Goal: Information Seeking & Learning: Find specific fact

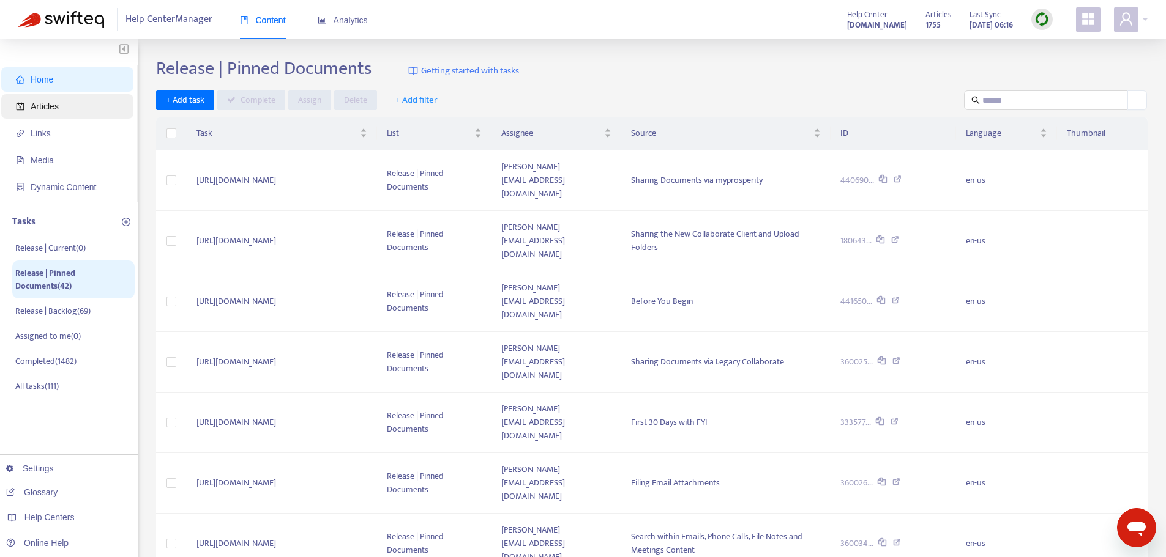
click at [65, 100] on span "Articles" at bounding box center [70, 106] width 108 height 24
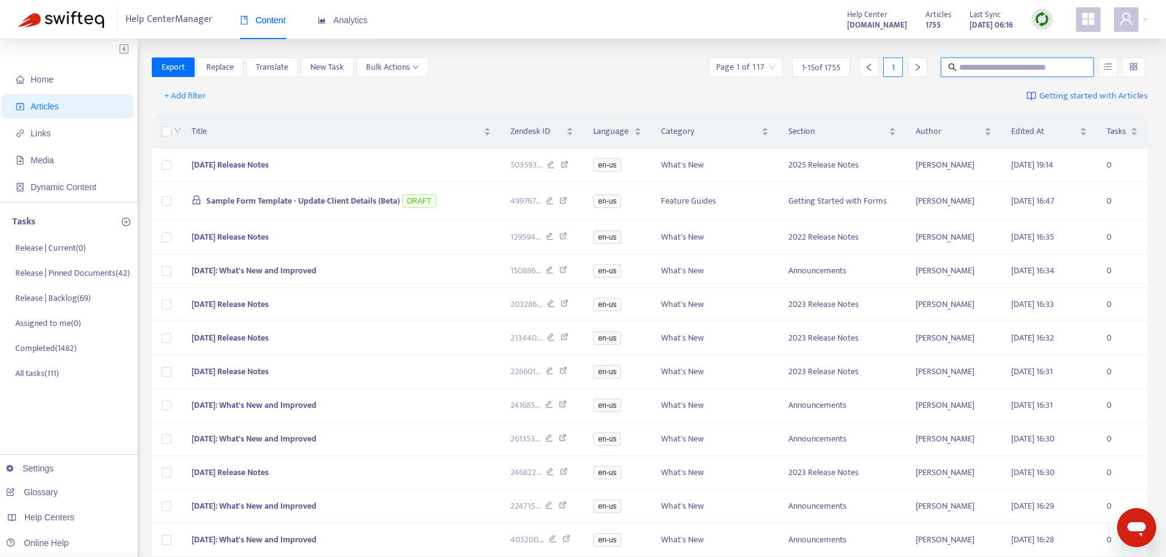
click at [1004, 69] on input "text" at bounding box center [1017, 67] width 117 height 13
paste input "**********"
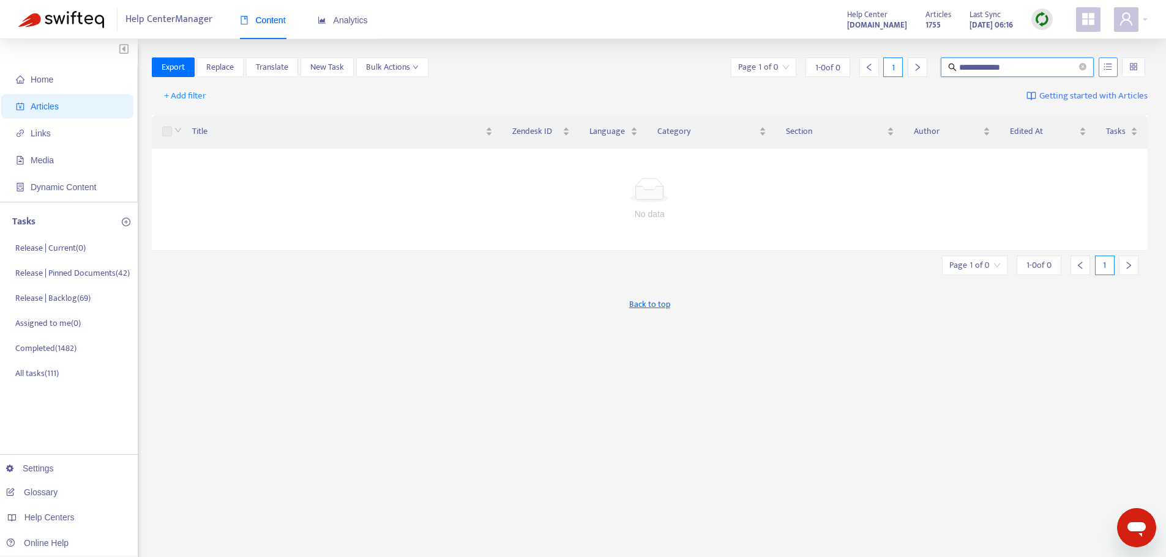
click at [1110, 69] on icon "unordered-list" at bounding box center [1107, 66] width 9 height 9
click at [1070, 138] on span "Search in HTML" at bounding box center [1059, 135] width 64 height 13
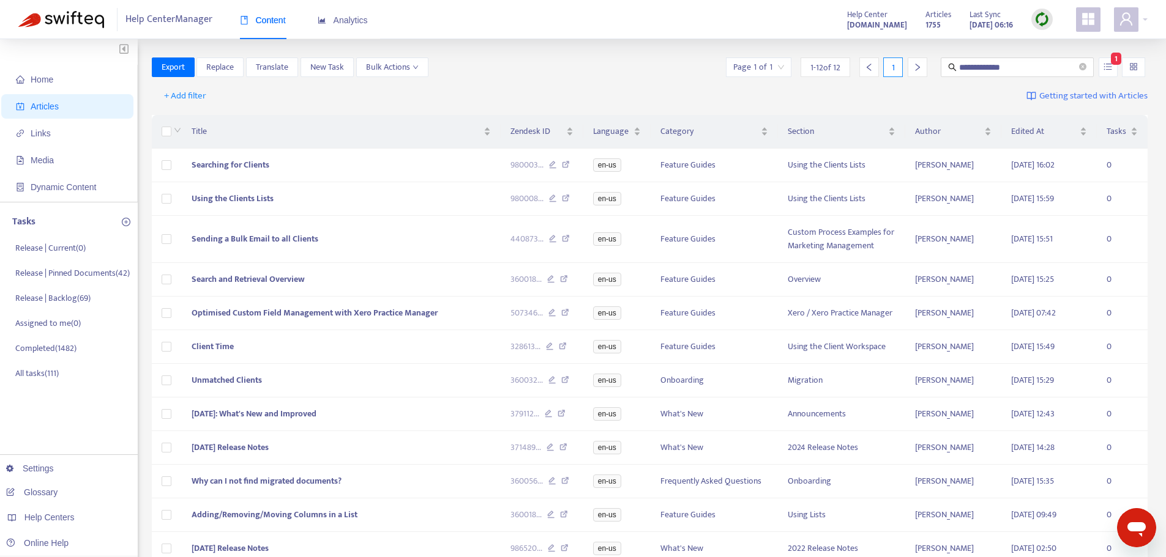
click at [611, 62] on div "**********" at bounding box center [650, 68] width 996 height 20
click at [550, 165] on icon at bounding box center [553, 166] width 8 height 11
click at [553, 199] on icon at bounding box center [553, 200] width 8 height 11
click at [551, 238] on icon at bounding box center [553, 240] width 8 height 11
click at [550, 280] on icon at bounding box center [551, 280] width 8 height 11
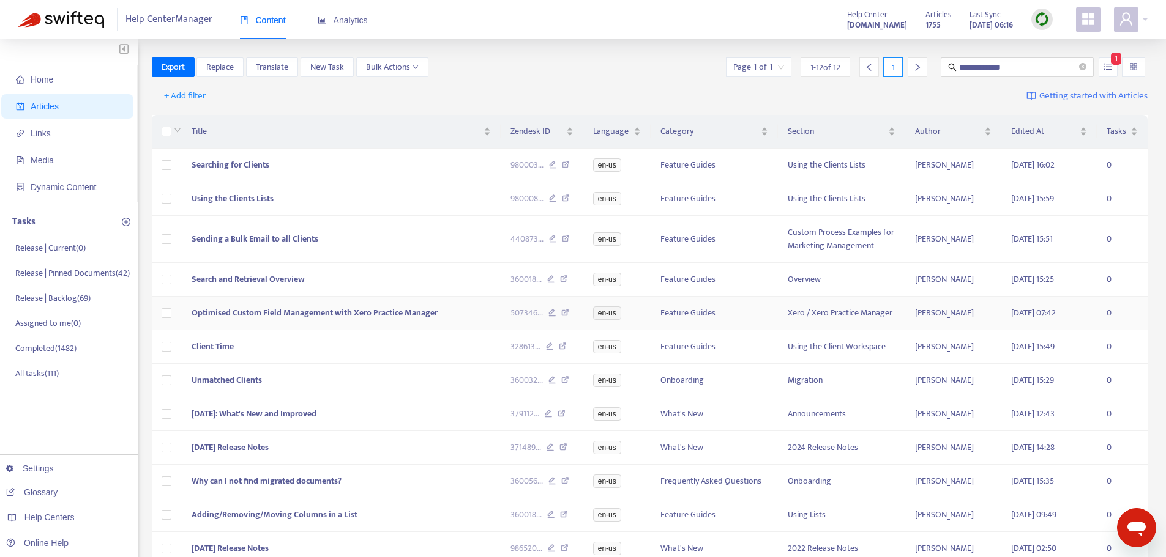
click at [554, 313] on icon at bounding box center [552, 314] width 8 height 11
click at [550, 351] on icon at bounding box center [550, 348] width 8 height 11
click at [550, 384] on icon at bounding box center [552, 381] width 8 height 11
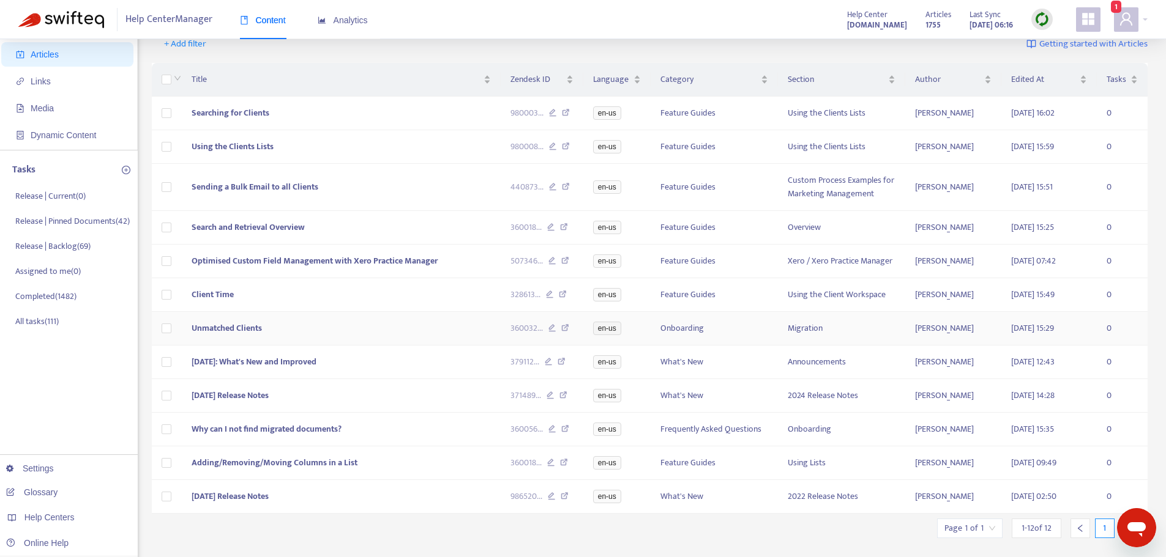
scroll to position [184, 0]
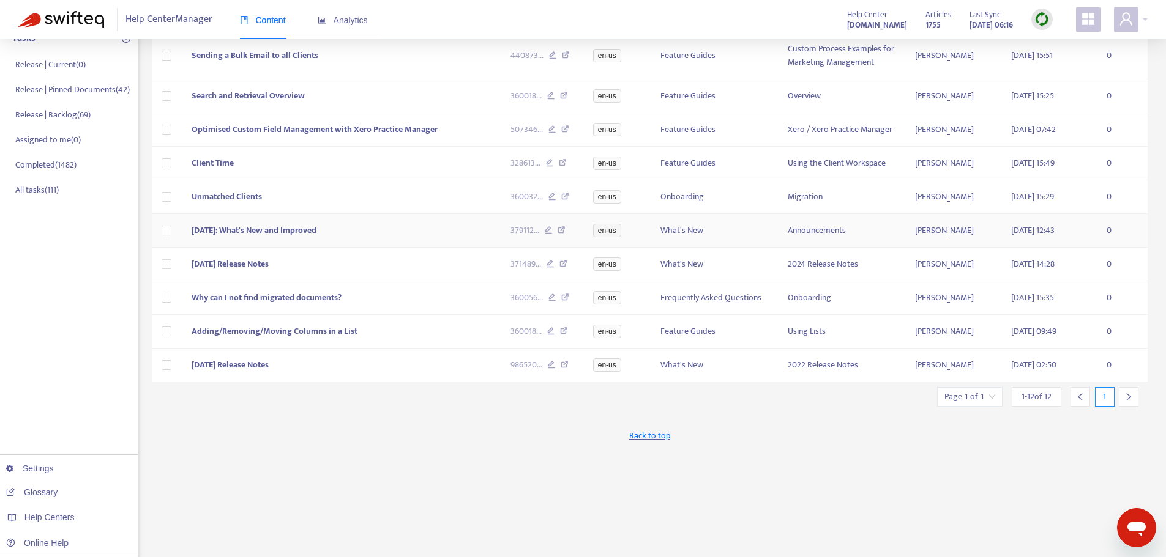
click at [550, 237] on icon at bounding box center [549, 231] width 8 height 11
click at [552, 265] on icon at bounding box center [550, 265] width 8 height 11
click at [549, 304] on icon at bounding box center [552, 299] width 8 height 11
click at [553, 337] on icon at bounding box center [551, 332] width 8 height 11
click at [554, 370] on icon at bounding box center [552, 366] width 8 height 11
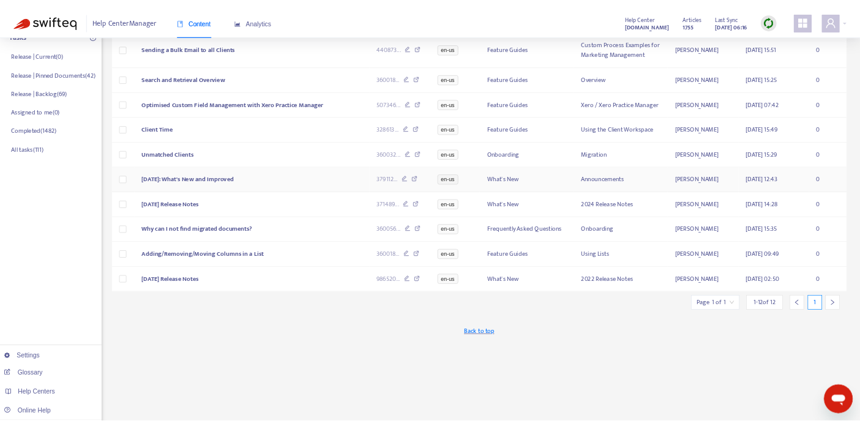
scroll to position [0, 0]
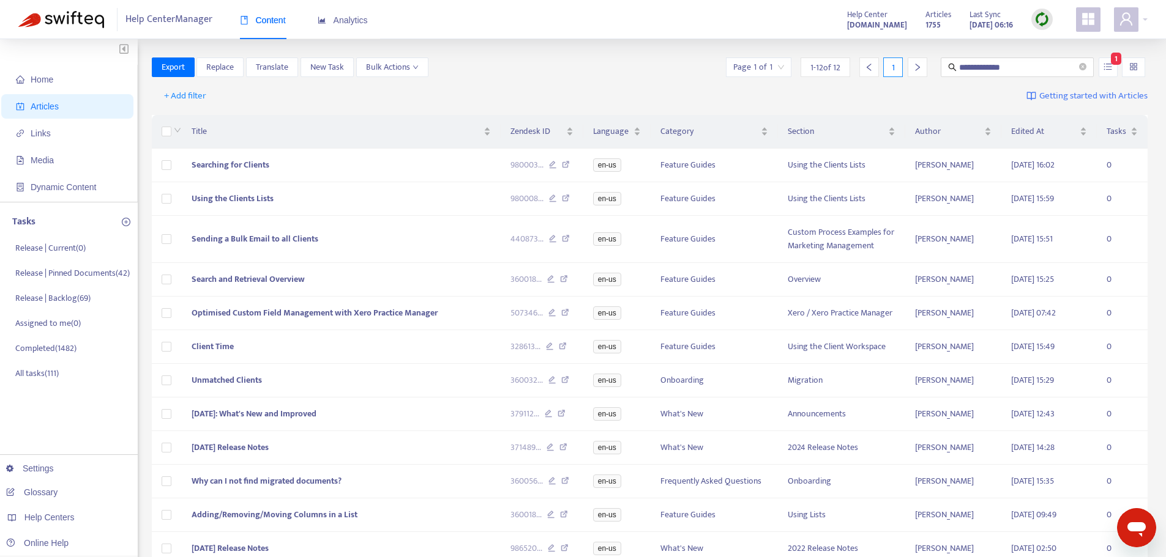
drag, startPoint x: 925, startPoint y: 79, endPoint x: 848, endPoint y: 87, distance: 77.5
click at [848, 87] on div "**********" at bounding box center [650, 416] width 996 height 716
paste input "*"
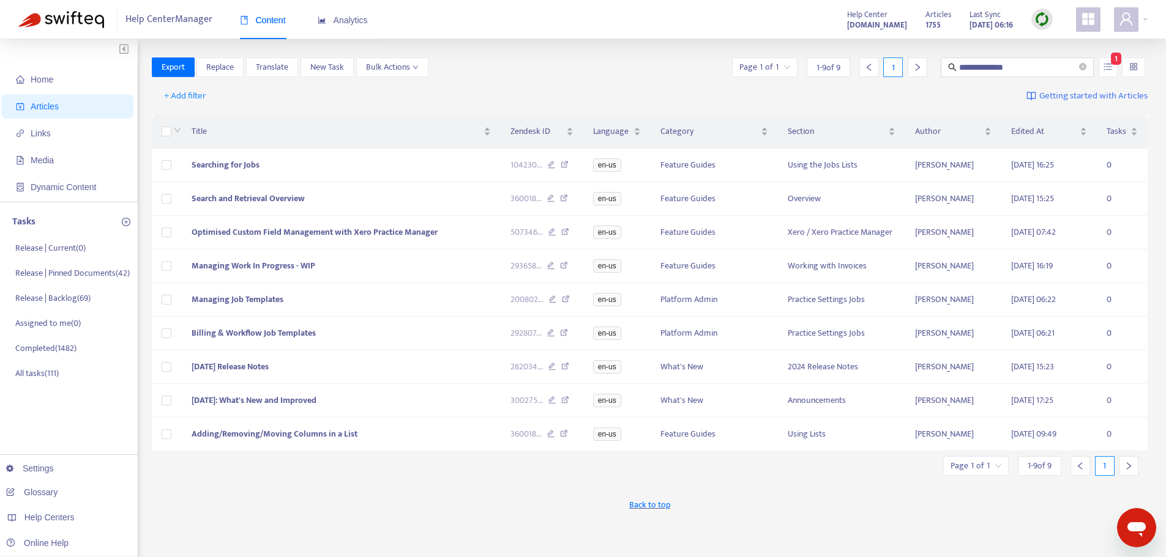
click at [558, 56] on div "**********" at bounding box center [583, 406] width 1166 height 734
click at [550, 163] on icon at bounding box center [552, 166] width 8 height 11
click at [551, 197] on icon at bounding box center [551, 200] width 8 height 11
click at [551, 233] on icon at bounding box center [552, 233] width 8 height 11
click at [551, 266] on icon at bounding box center [551, 267] width 8 height 11
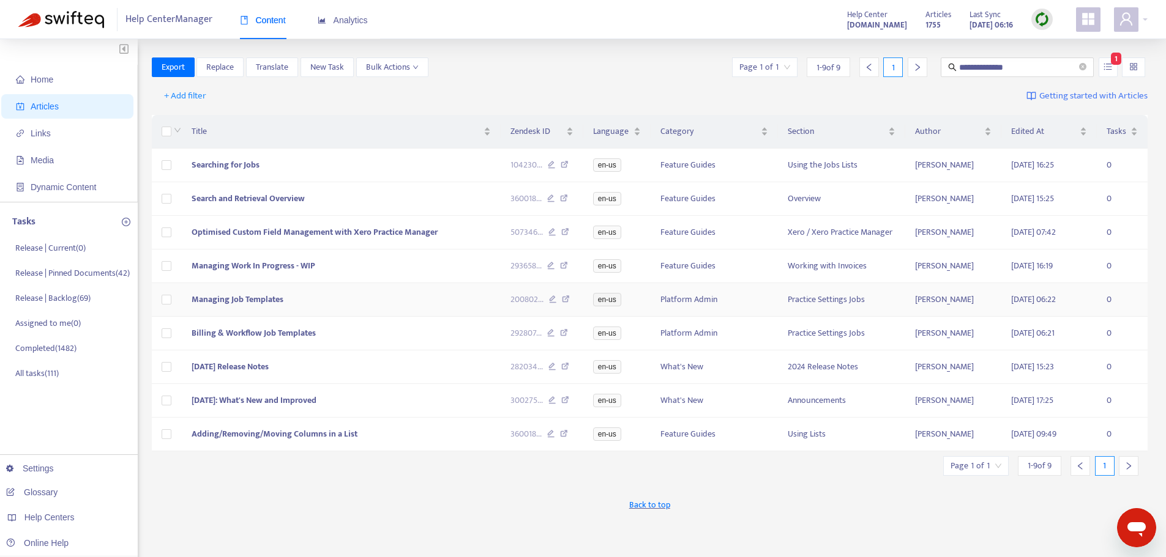
click at [551, 304] on icon at bounding box center [553, 301] width 8 height 11
click at [549, 331] on div "292807 ..." at bounding box center [541, 333] width 63 height 13
click at [549, 337] on icon at bounding box center [551, 334] width 8 height 11
click at [552, 369] on icon at bounding box center [552, 368] width 8 height 11
click at [552, 401] on icon at bounding box center [552, 402] width 8 height 11
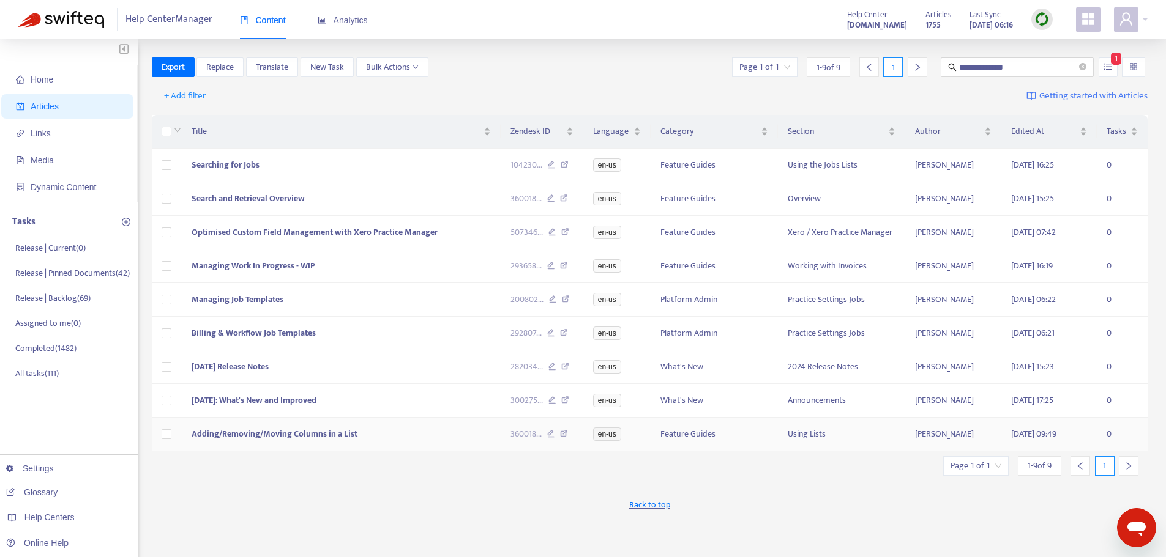
click at [550, 441] on icon at bounding box center [551, 435] width 8 height 11
drag, startPoint x: 1034, startPoint y: 66, endPoint x: 955, endPoint y: 71, distance: 78.5
click at [955, 71] on span "**********" at bounding box center [1017, 68] width 153 height 20
paste input "text"
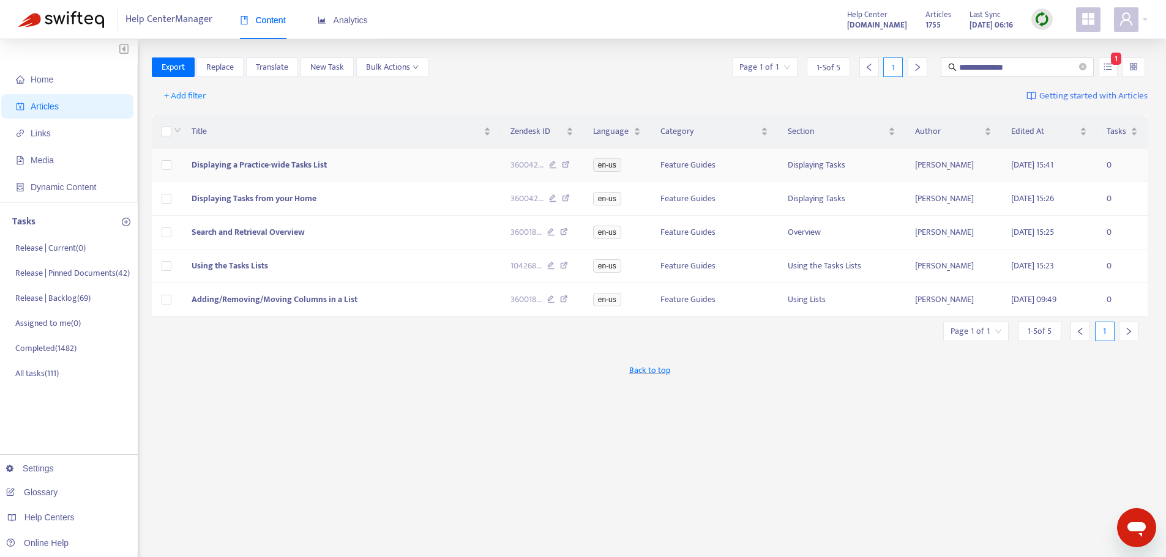
click at [550, 164] on icon at bounding box center [553, 166] width 8 height 11
click at [554, 200] on icon at bounding box center [553, 200] width 8 height 11
click at [552, 238] on icon at bounding box center [551, 233] width 8 height 11
click at [553, 267] on icon at bounding box center [551, 267] width 8 height 11
click at [552, 307] on icon at bounding box center [551, 301] width 8 height 11
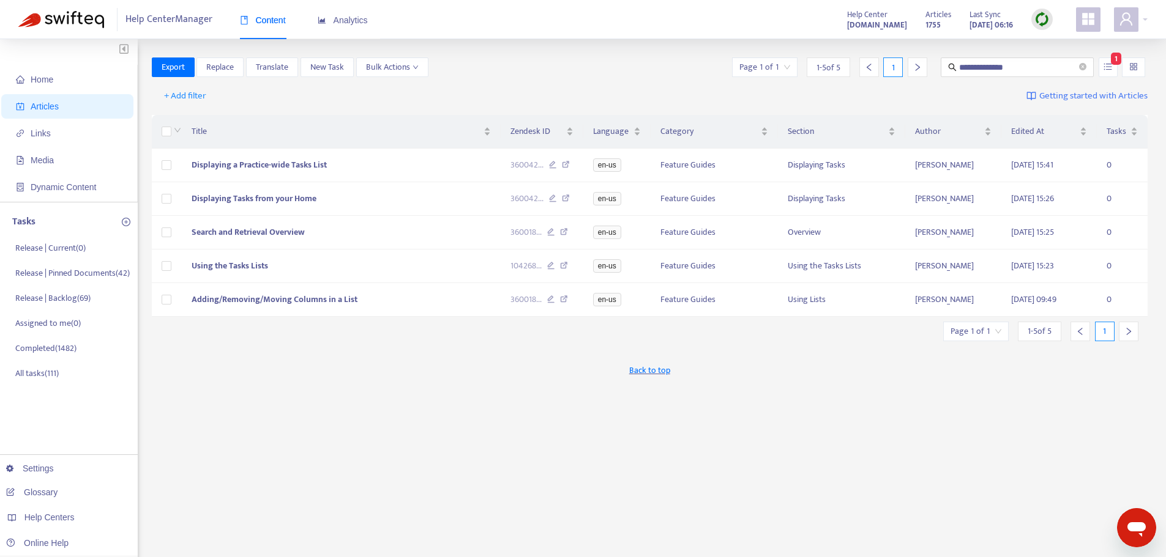
click at [307, 372] on div "Back to top" at bounding box center [650, 370] width 996 height 31
drag, startPoint x: 1046, startPoint y: 59, endPoint x: 978, endPoint y: 65, distance: 68.8
click at [972, 64] on span "**********" at bounding box center [1017, 68] width 153 height 20
click at [1057, 62] on input "**********" at bounding box center [1017, 67] width 117 height 13
drag, startPoint x: 991, startPoint y: 68, endPoint x: 885, endPoint y: 68, distance: 105.9
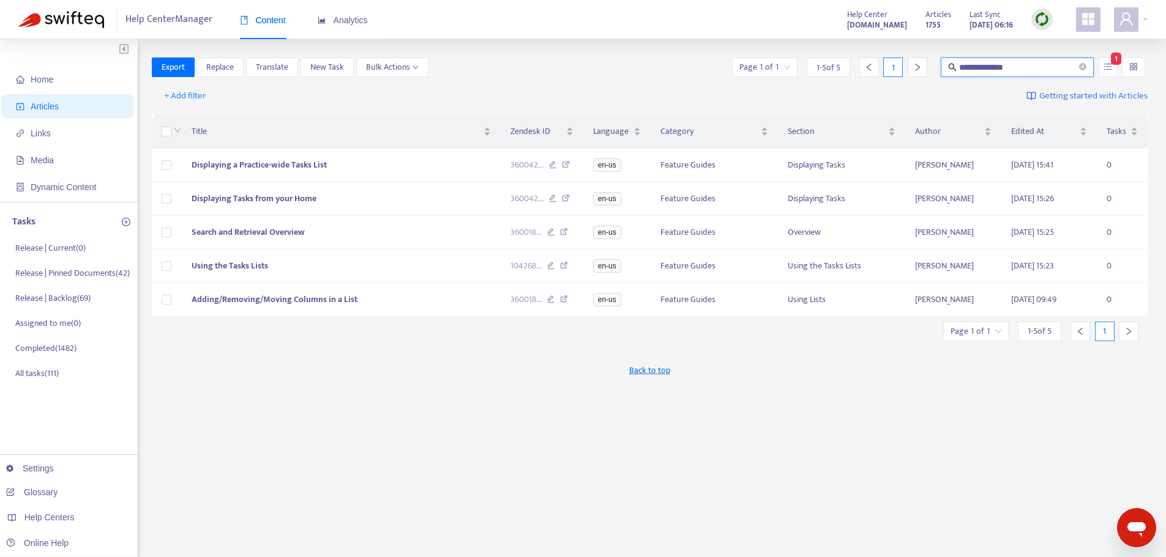
click at [885, 68] on div "**********" at bounding box center [938, 68] width 418 height 20
paste input "text"
type input "**********"
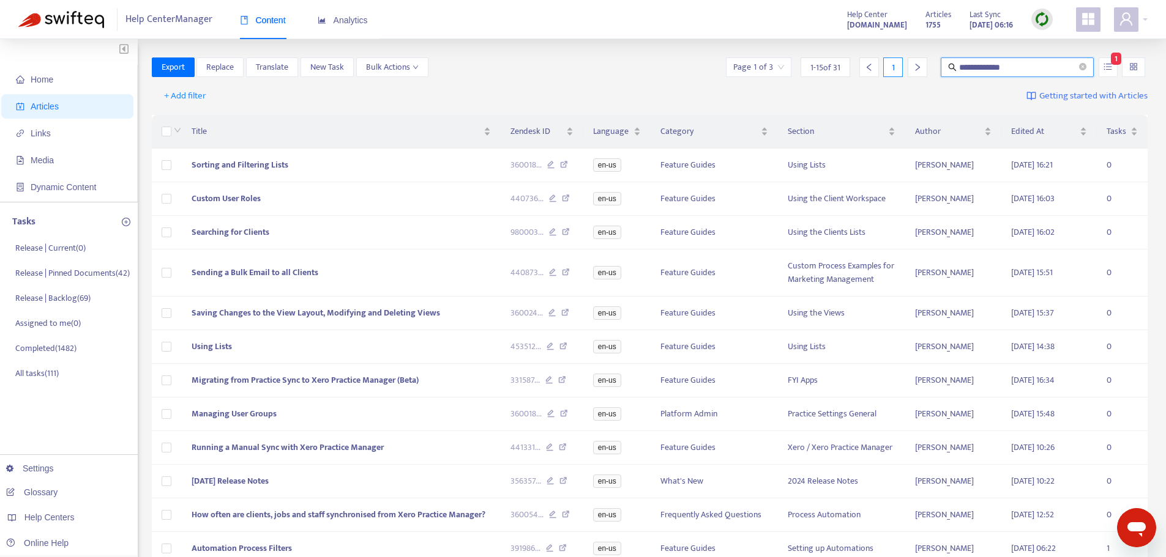
click at [673, 66] on div "**********" at bounding box center [650, 68] width 996 height 20
click at [481, 86] on div "+ Add filter Getting started with Articles" at bounding box center [650, 96] width 996 height 29
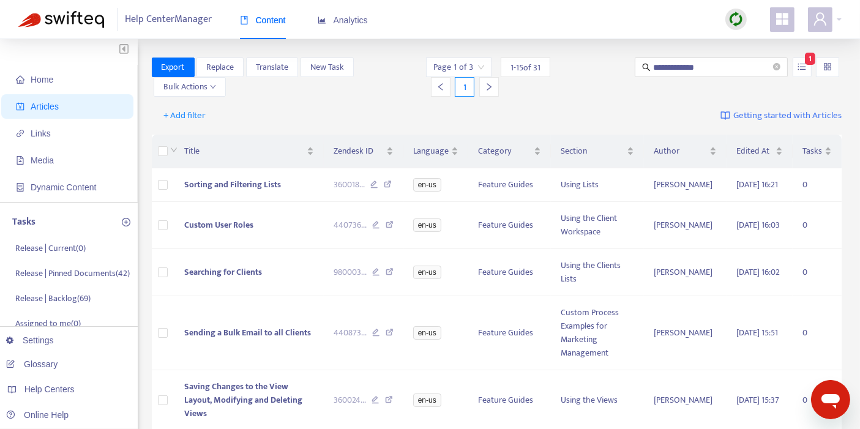
click at [275, 108] on div "+ Add filter Getting started with Articles" at bounding box center [497, 116] width 690 height 29
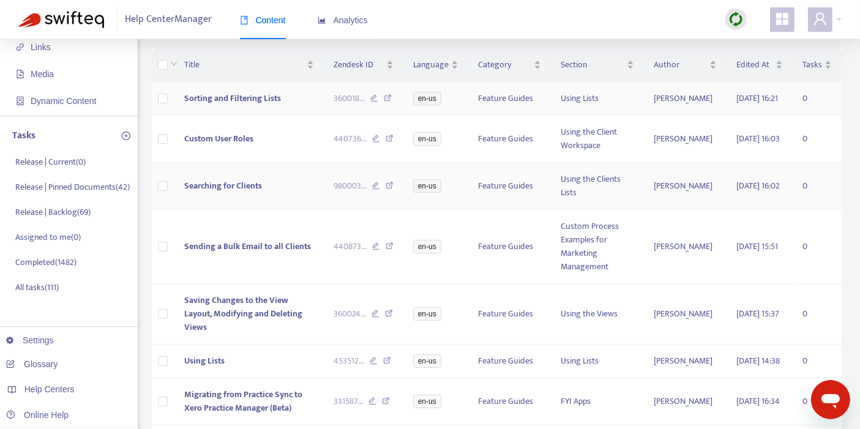
scroll to position [87, 0]
click at [380, 145] on icon at bounding box center [376, 139] width 8 height 11
click at [380, 192] on icon at bounding box center [376, 186] width 8 height 11
click at [380, 253] on icon at bounding box center [376, 247] width 8 height 11
click at [379, 318] on icon at bounding box center [375, 314] width 8 height 11
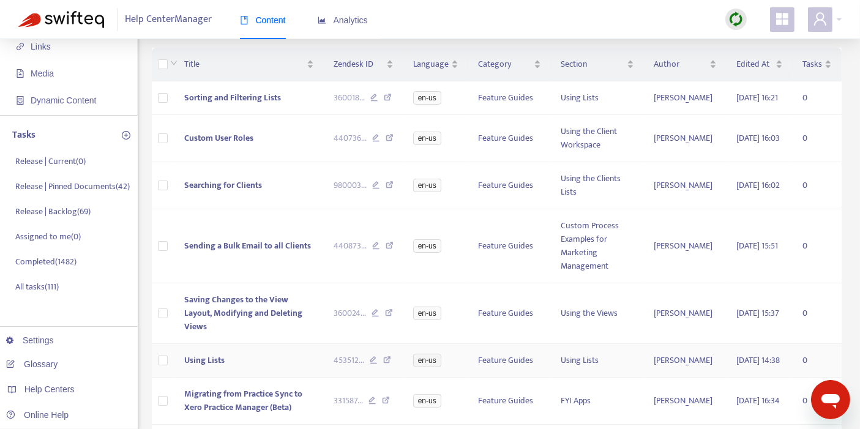
click at [378, 367] on icon at bounding box center [374, 361] width 8 height 11
click at [376, 408] on icon at bounding box center [372, 402] width 8 height 11
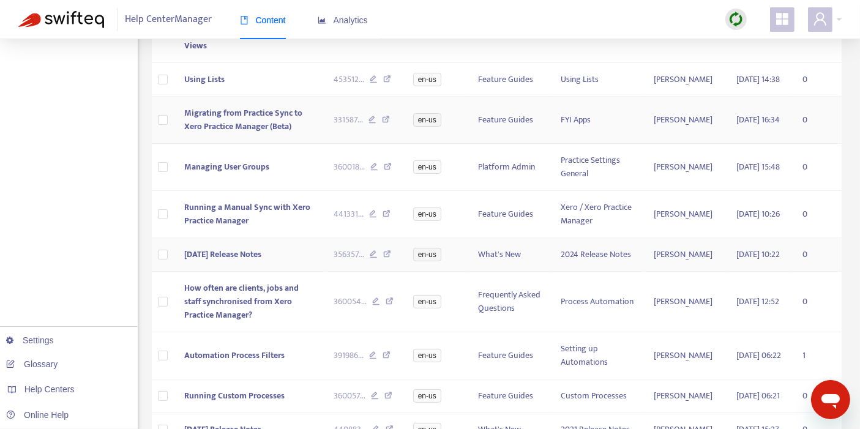
scroll to position [368, 0]
click at [378, 173] on icon at bounding box center [374, 167] width 8 height 11
click at [377, 220] on icon at bounding box center [373, 214] width 8 height 11
click at [378, 261] on icon at bounding box center [374, 255] width 8 height 11
click at [380, 308] on icon at bounding box center [376, 302] width 8 height 11
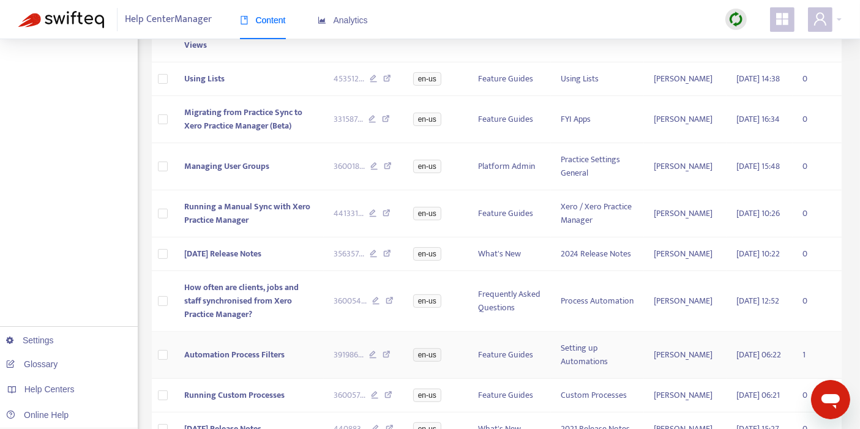
click at [377, 362] on icon at bounding box center [373, 356] width 8 height 11
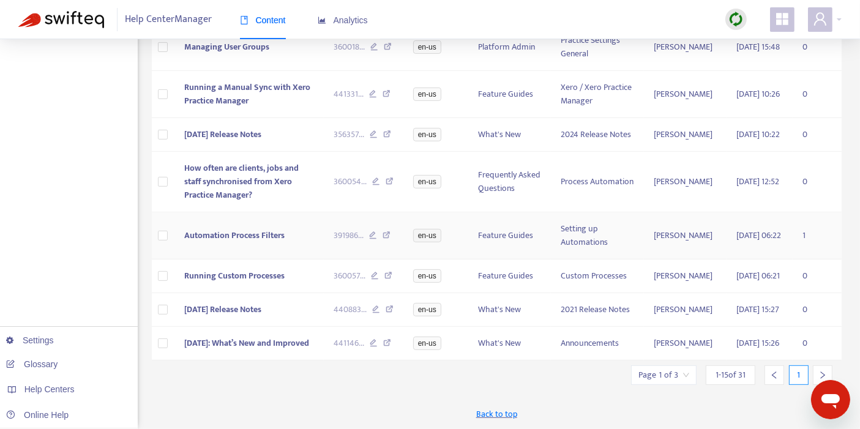
scroll to position [552, 0]
click at [379, 272] on icon at bounding box center [375, 277] width 8 height 11
click at [380, 305] on icon at bounding box center [376, 310] width 8 height 11
click at [378, 339] on icon at bounding box center [374, 344] width 8 height 11
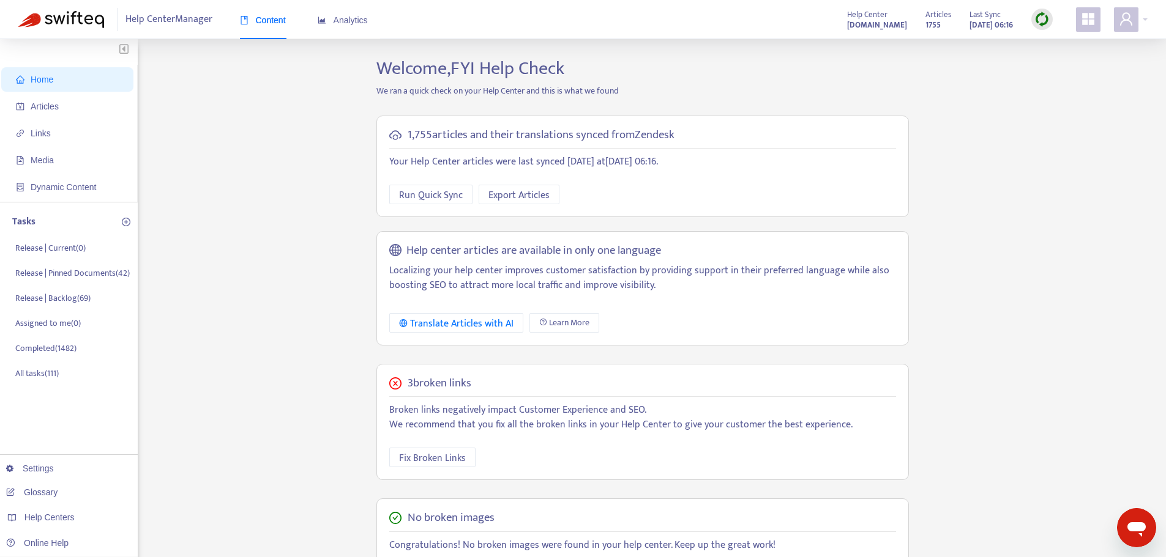
click at [226, 293] on div "Home Articles Links Media Dynamic Content Tasks Release | Current ( 0 ) Release…" at bounding box center [582, 416] width 1129 height 716
click at [35, 104] on span "Articles" at bounding box center [45, 107] width 28 height 10
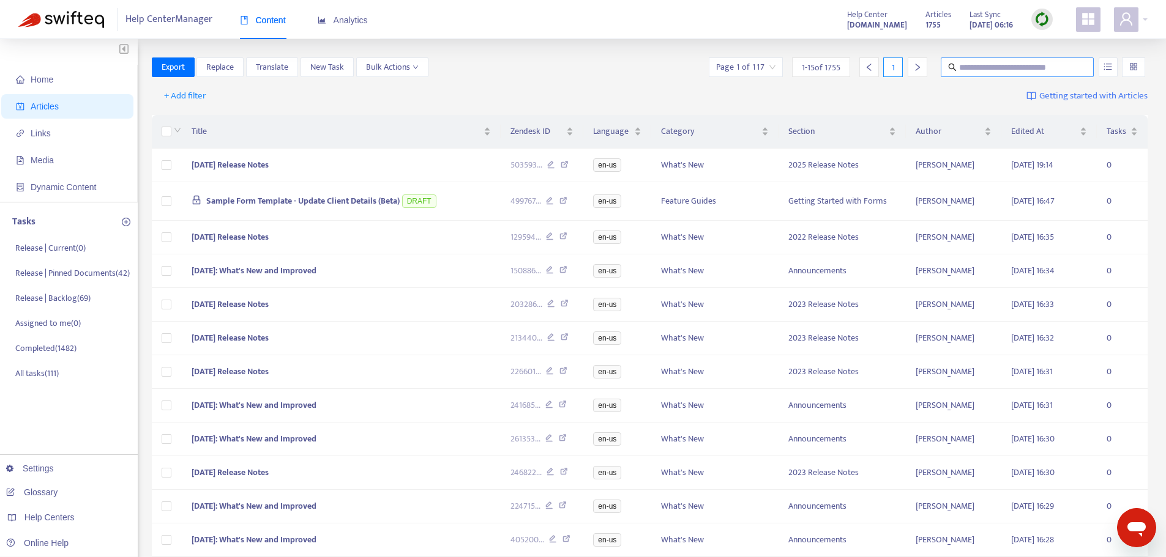
click at [1018, 72] on input "text" at bounding box center [1017, 67] width 117 height 13
type input "**********"
